Goal: Find specific page/section: Find specific page/section

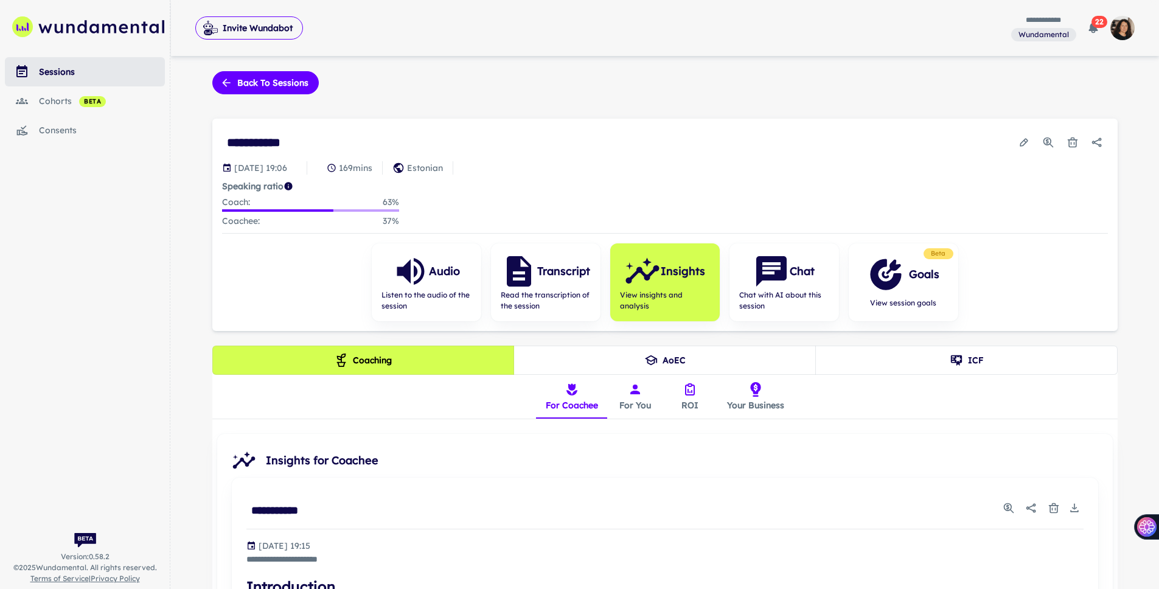
click at [44, 96] on div "cohorts beta" at bounding box center [102, 100] width 126 height 13
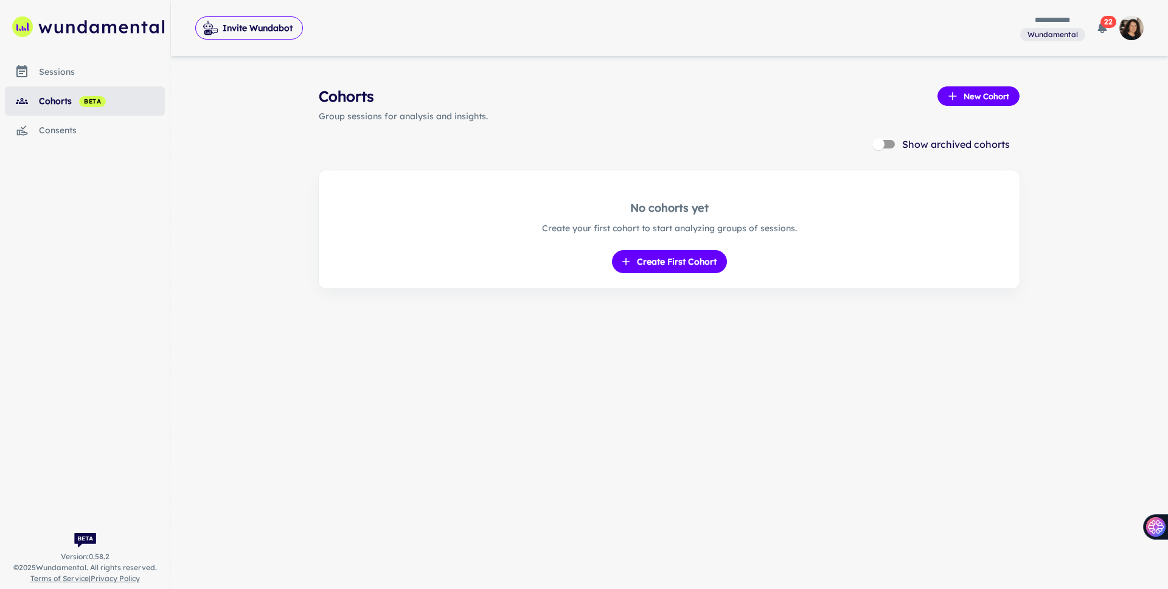
click at [50, 77] on div "sessions" at bounding box center [102, 71] width 126 height 13
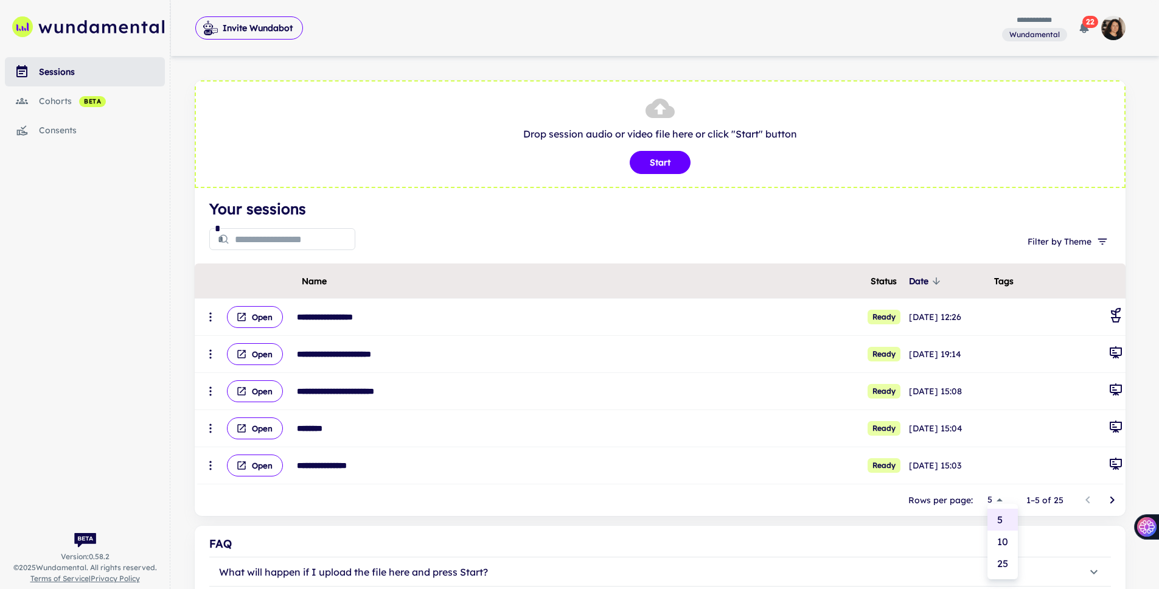
click at [1011, 500] on body "**********" at bounding box center [579, 294] width 1159 height 589
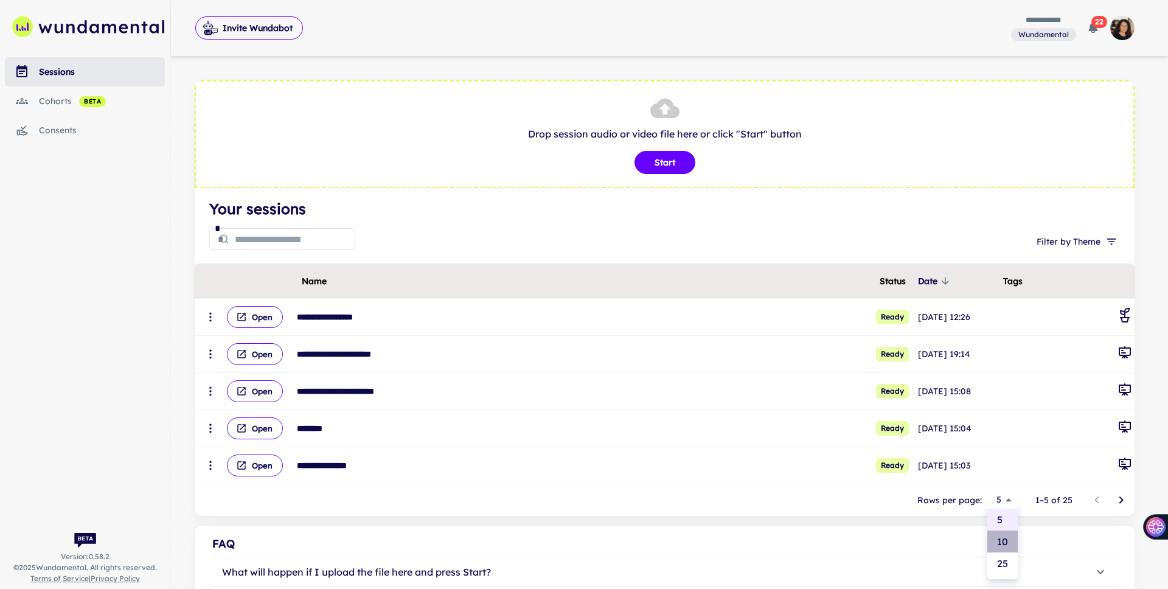
click at [1008, 543] on li "10" at bounding box center [1002, 541] width 30 height 22
type input "**"
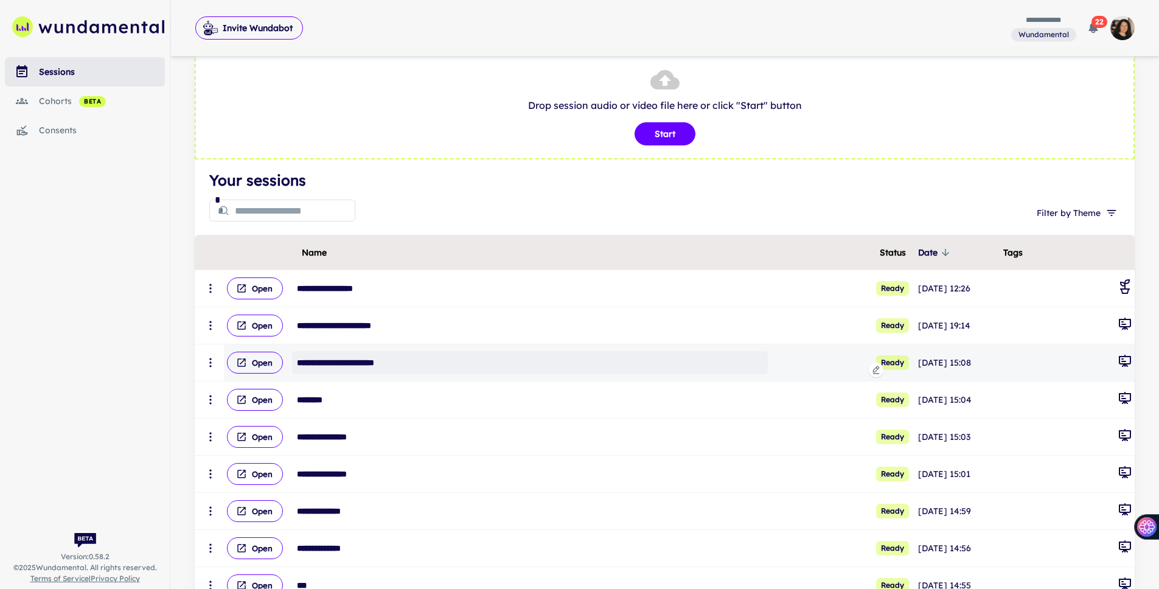
scroll to position [206, 0]
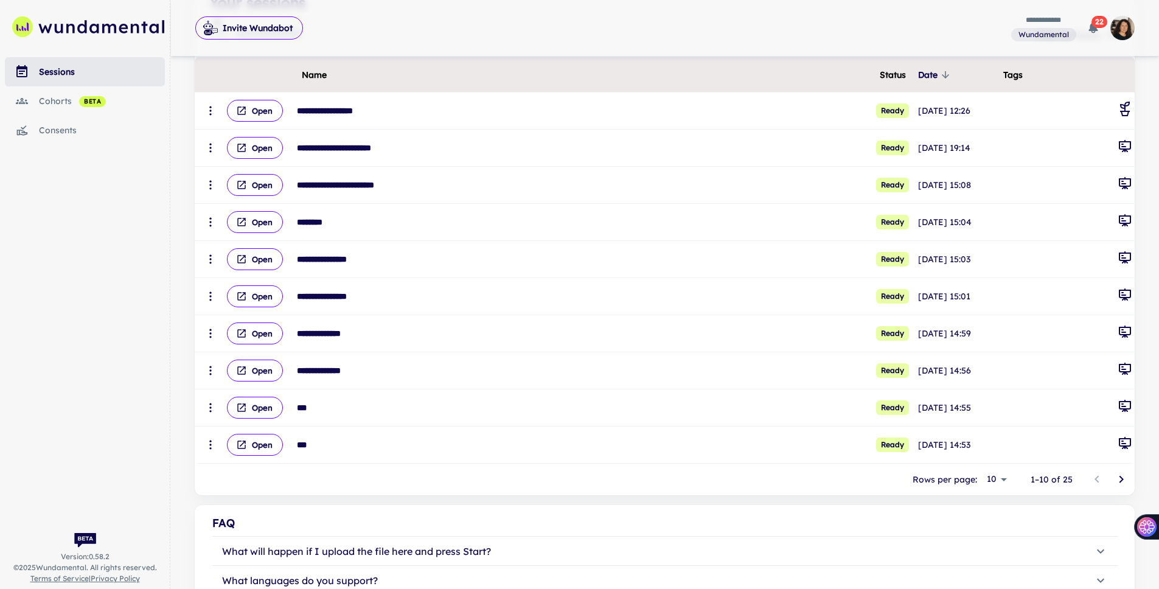
click at [1125, 479] on icon "Go to next page" at bounding box center [1121, 479] width 15 height 15
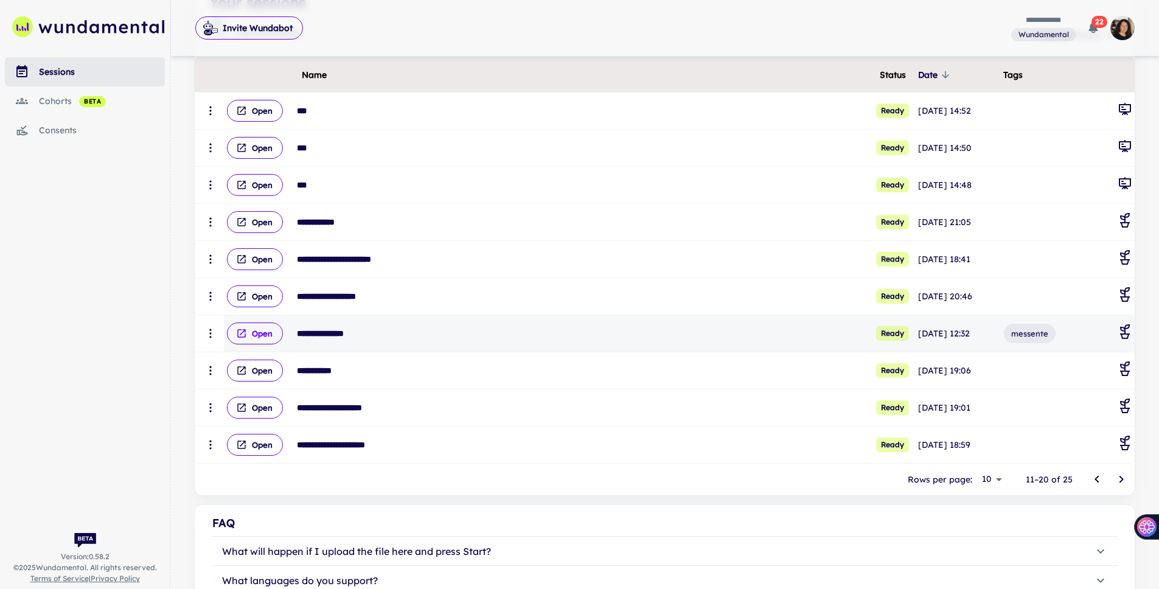
click at [248, 332] on button "Open" at bounding box center [255, 333] width 56 height 22
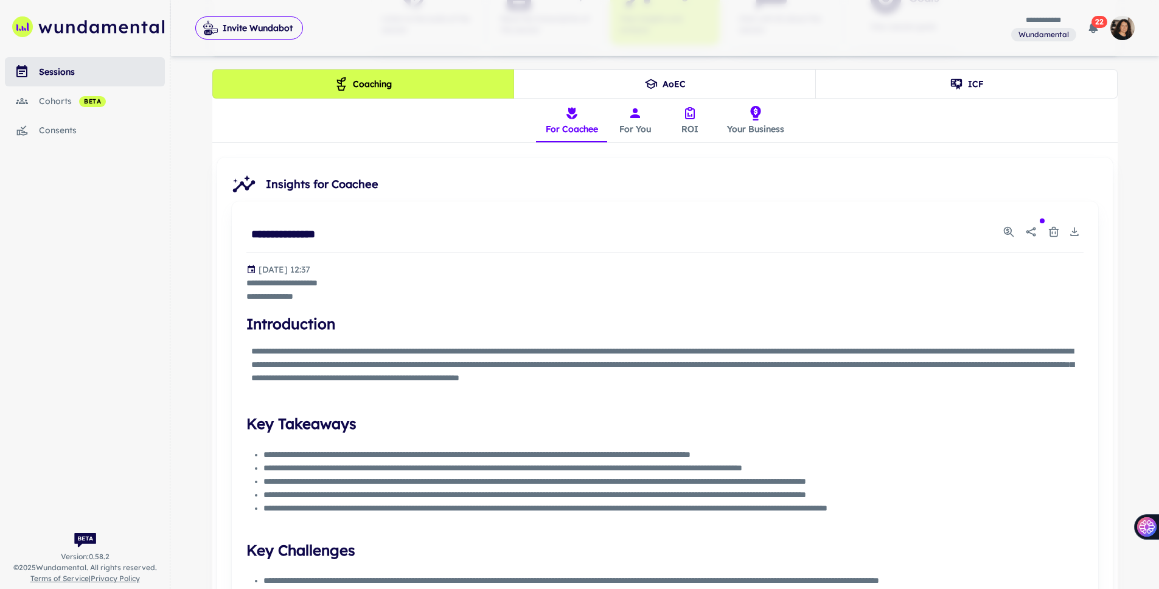
scroll to position [21, 0]
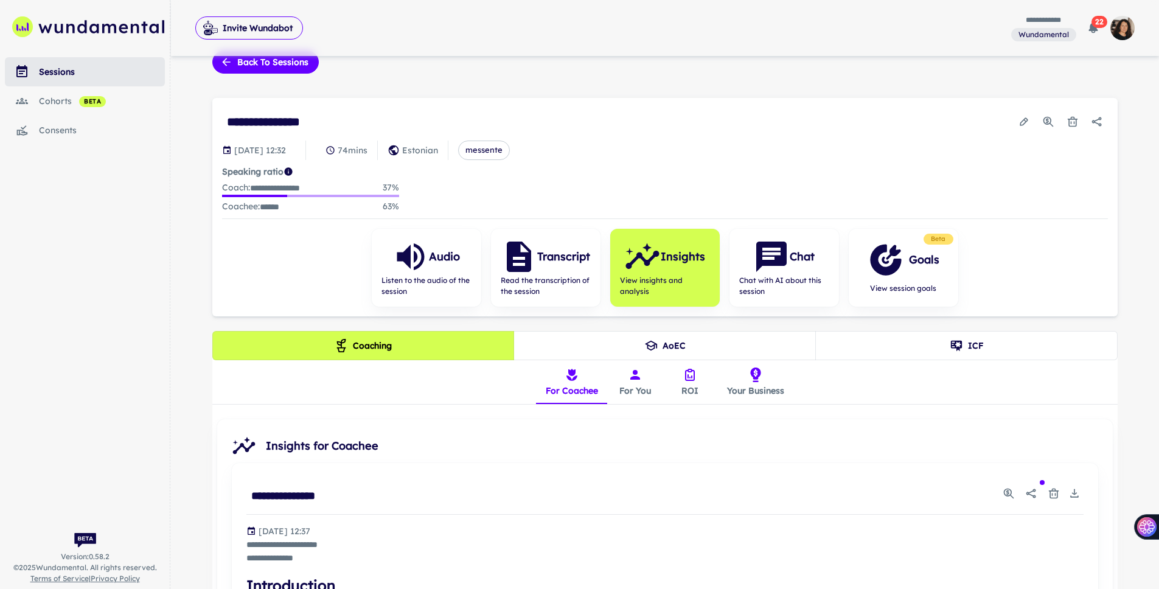
click at [641, 380] on icon "insights tabs" at bounding box center [635, 374] width 15 height 15
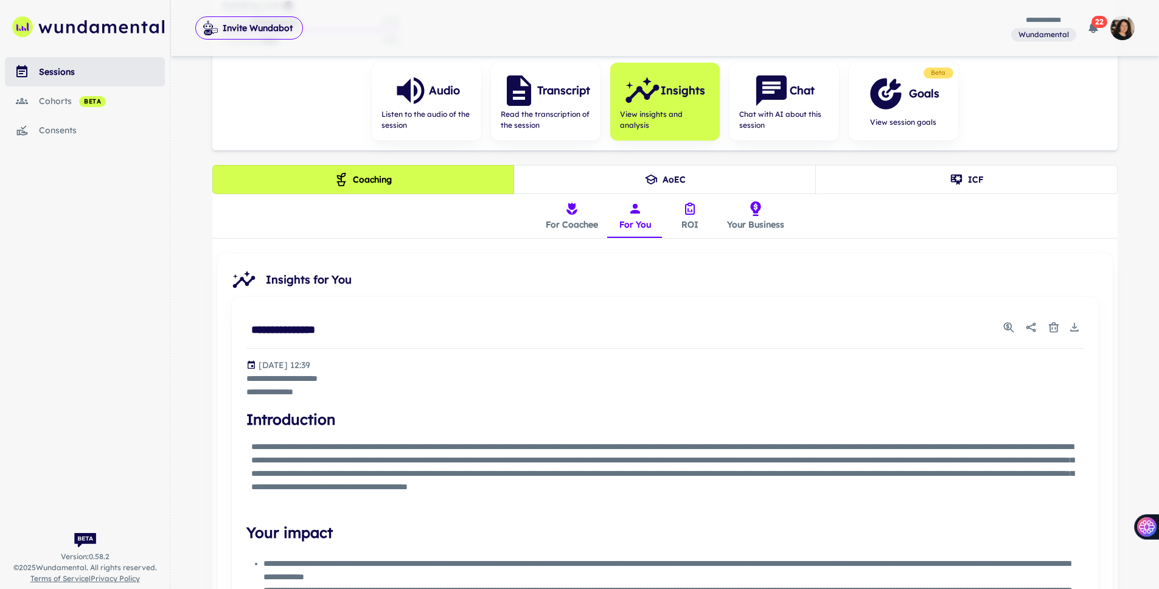
scroll to position [0, 0]
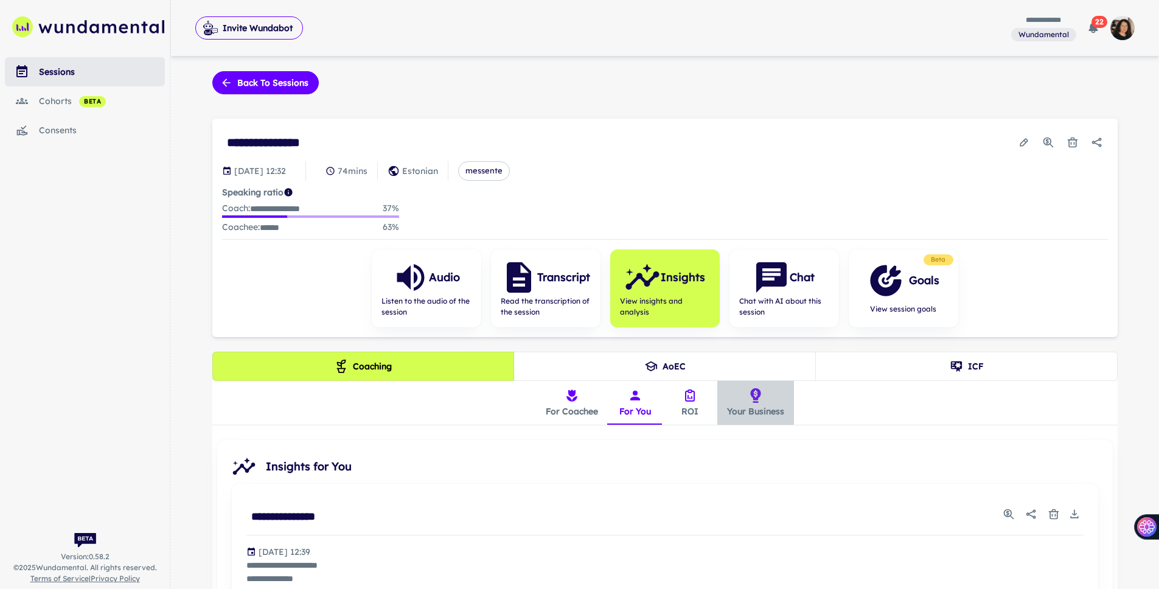
click at [761, 406] on button "Your Business" at bounding box center [755, 403] width 77 height 44
click at [693, 404] on button "ROI" at bounding box center [689, 403] width 55 height 44
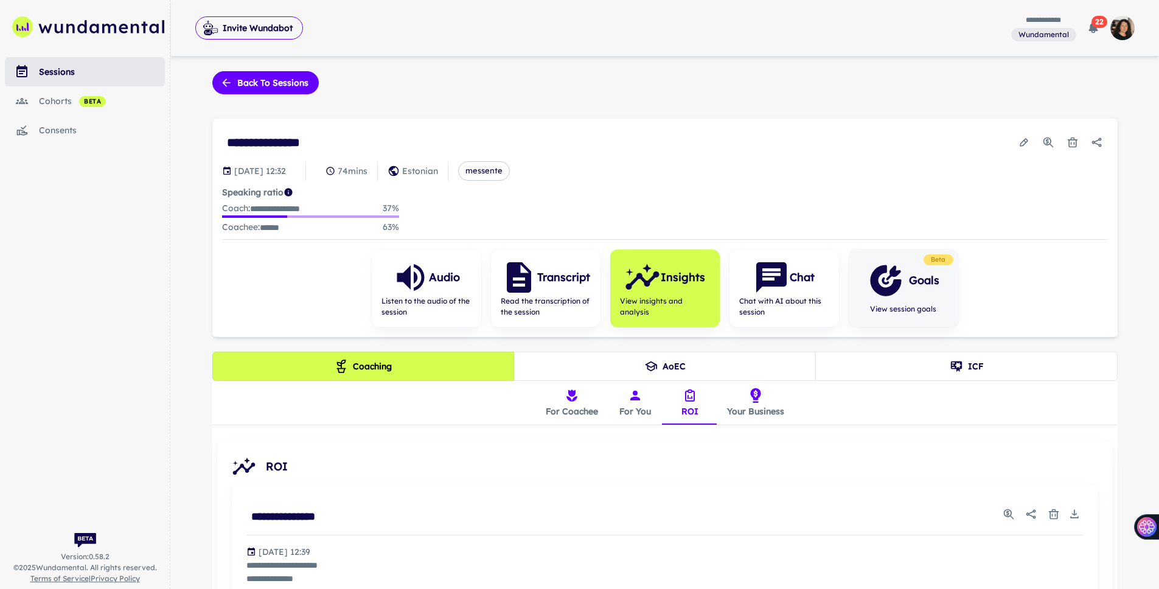
click at [873, 288] on icon "button" at bounding box center [885, 280] width 31 height 31
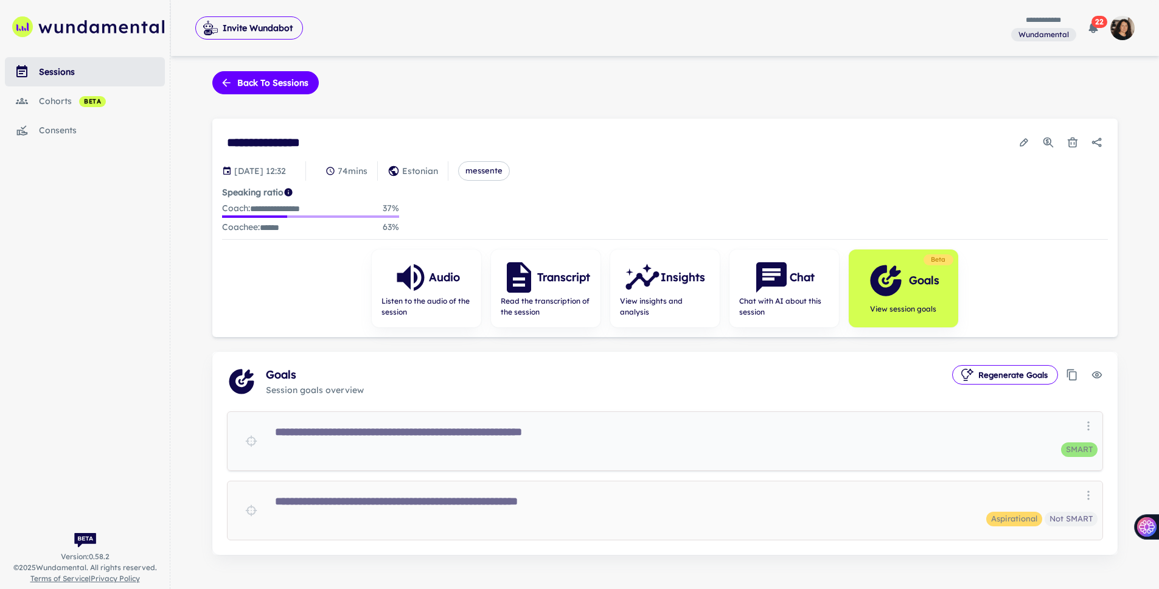
scroll to position [23, 0]
